Goal: Find specific page/section: Find specific page/section

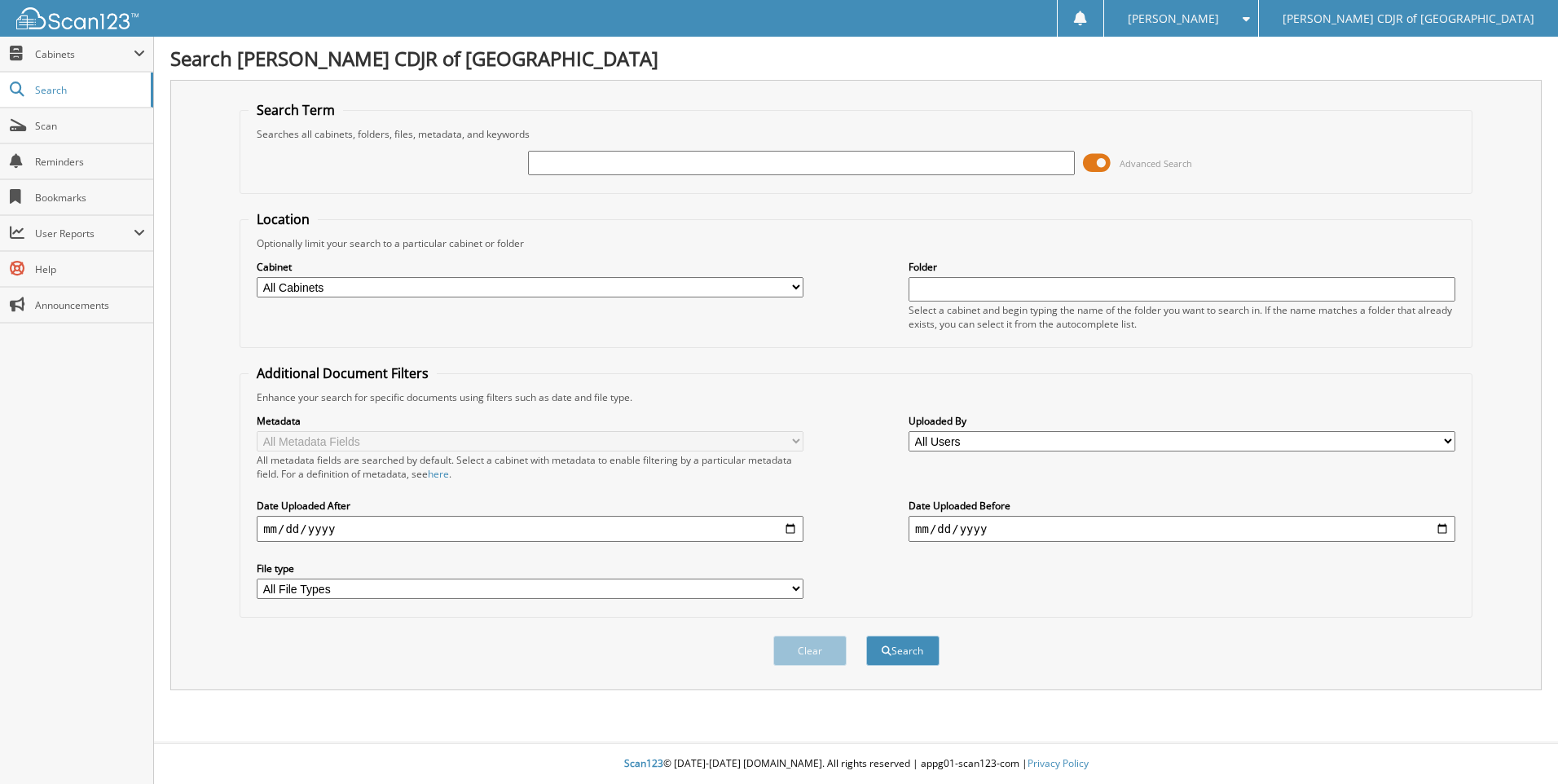
click at [558, 154] on input "text" at bounding box center [801, 163] width 547 height 25
type input "69219"
click at [866, 635] on button "Search" at bounding box center [903, 650] width 74 height 30
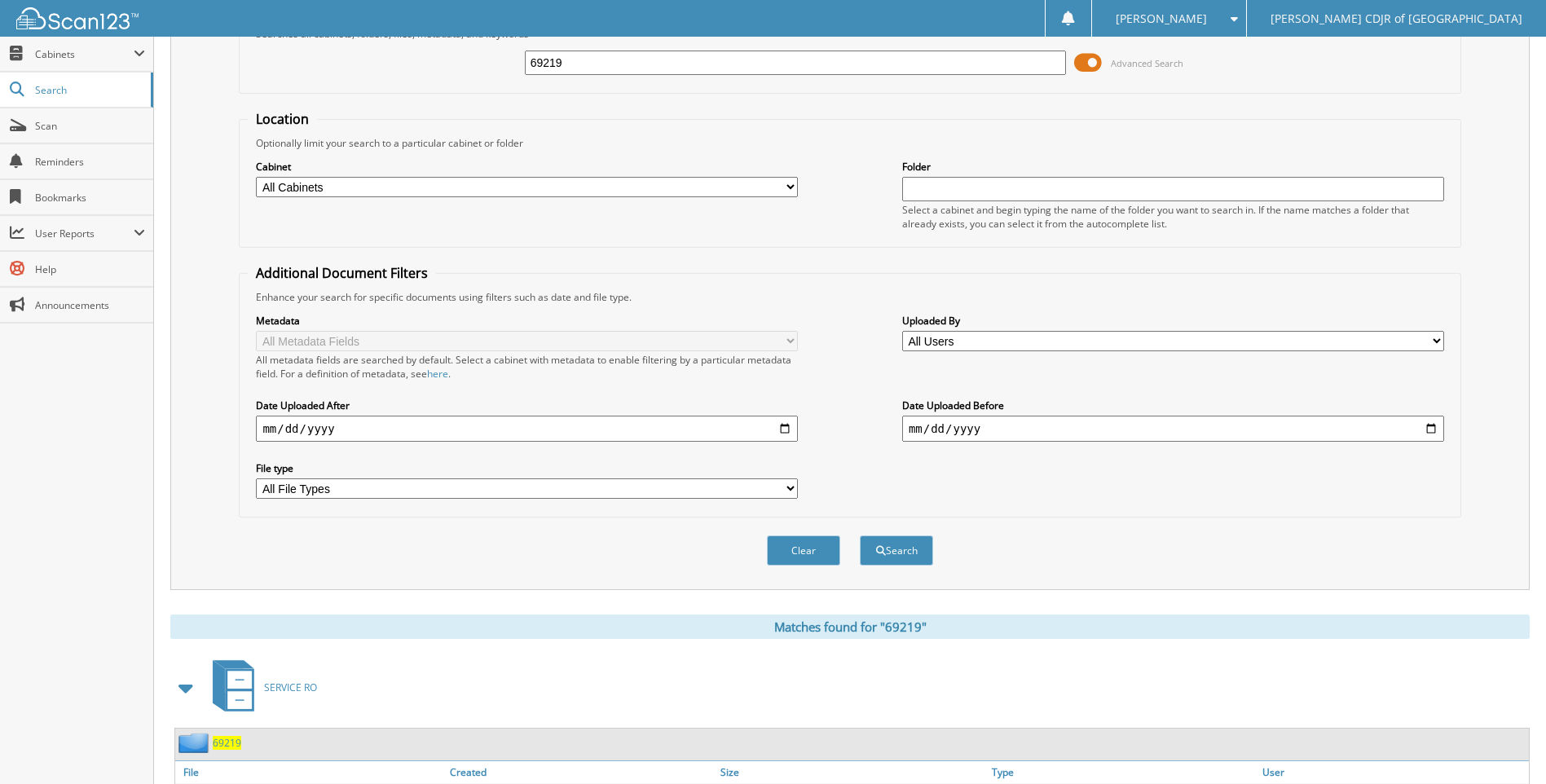
scroll to position [191, 0]
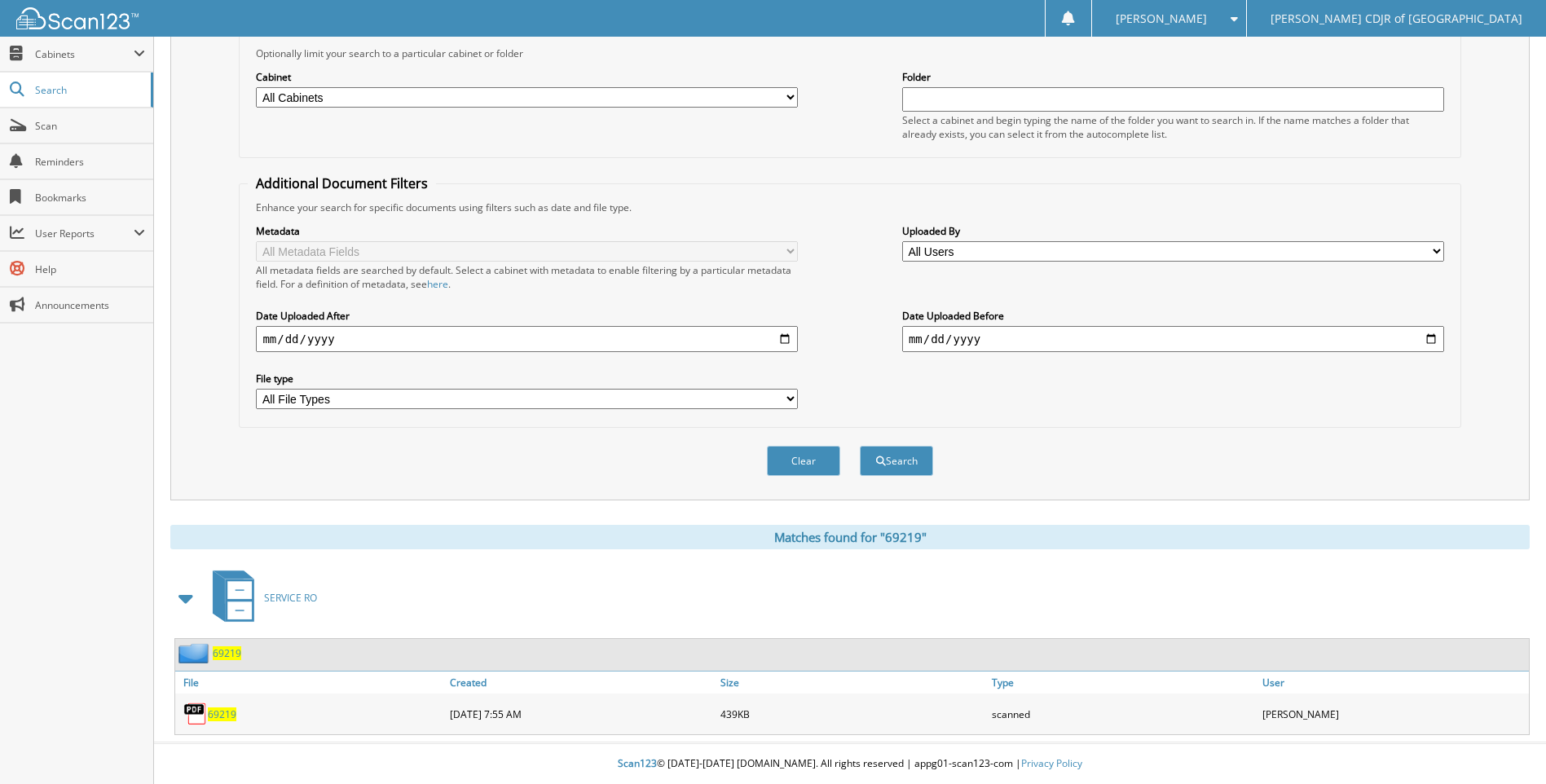
click at [226, 722] on div "69219" at bounding box center [310, 713] width 270 height 33
click at [221, 715] on span "69219" at bounding box center [222, 714] width 29 height 14
